Goal: Contribute content: Add original content to the website for others to see

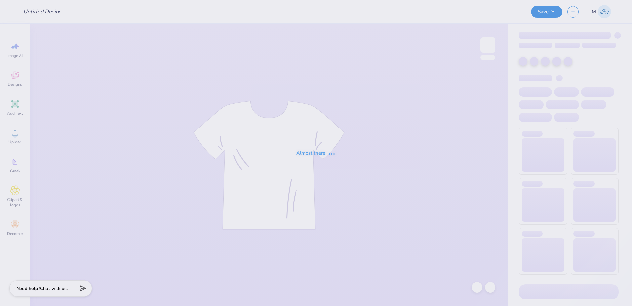
type input "Project Peace T-shirt"
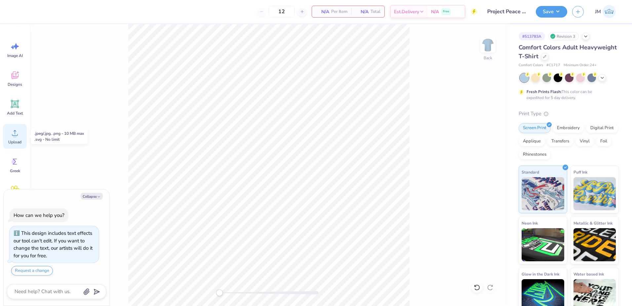
click at [17, 138] on div "Upload" at bounding box center [15, 136] width 24 height 25
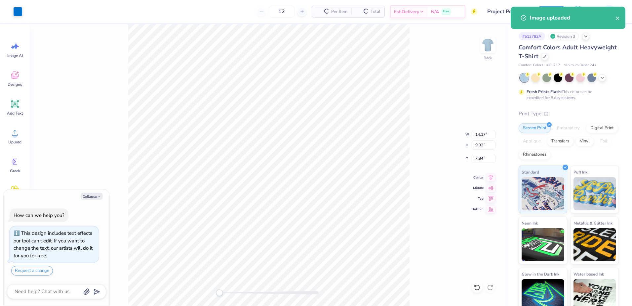
type textarea "x"
click at [485, 134] on input "14.17" at bounding box center [484, 134] width 24 height 9
type input "7"
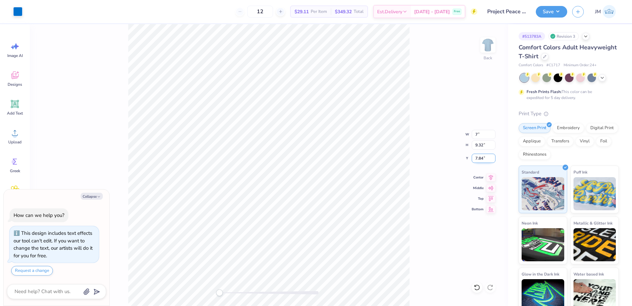
click at [477, 154] on input "7.84" at bounding box center [484, 157] width 24 height 9
type textarea "x"
type input "7"
click at [492, 136] on input "7" at bounding box center [484, 134] width 24 height 9
click at [481, 145] on input "4.61" at bounding box center [484, 144] width 24 height 9
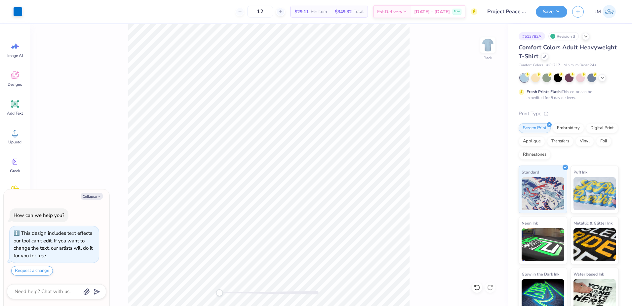
type textarea "x"
click at [482, 160] on input "3.01" at bounding box center [484, 157] width 24 height 9
type input "3"
click at [480, 147] on input "4.60" at bounding box center [484, 144] width 24 height 9
type textarea "x"
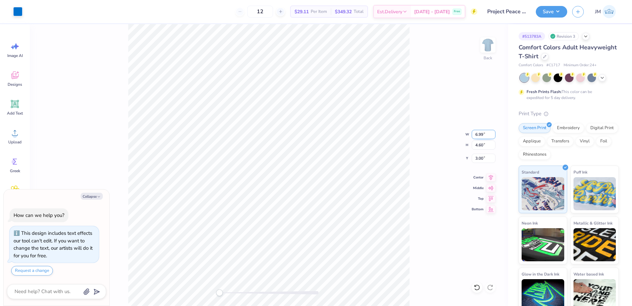
drag, startPoint x: 479, startPoint y: 135, endPoint x: 488, endPoint y: 135, distance: 9.3
click at [479, 135] on input "6.99" at bounding box center [484, 134] width 24 height 9
type input "7"
click at [494, 132] on input "7" at bounding box center [484, 134] width 24 height 9
type textarea "x"
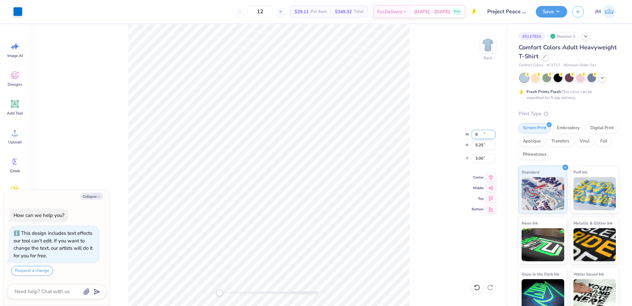
type input "8"
click at [492, 133] on input "8" at bounding box center [484, 134] width 24 height 9
click at [481, 147] on input "5.25" at bounding box center [484, 144] width 24 height 9
type textarea "x"
type input "8"
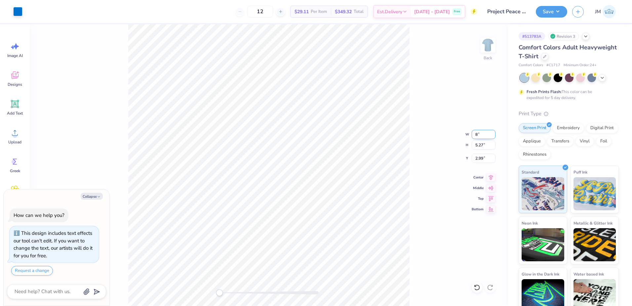
click at [492, 136] on input "8" at bounding box center [484, 134] width 24 height 9
click at [551, 15] on button "Save" at bounding box center [551, 11] width 31 height 12
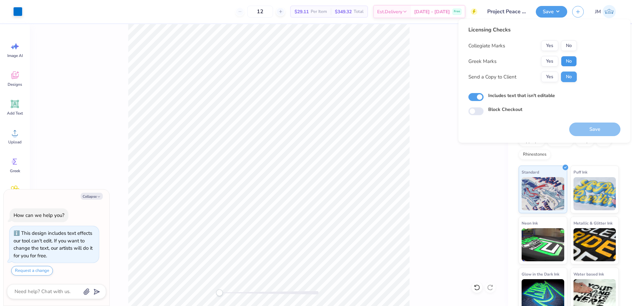
click at [563, 60] on button "No" at bounding box center [569, 61] width 16 height 11
click at [567, 44] on button "No" at bounding box center [569, 45] width 16 height 11
click at [597, 127] on button "Save" at bounding box center [594, 129] width 51 height 14
type textarea "x"
